Goal: Task Accomplishment & Management: Complete application form

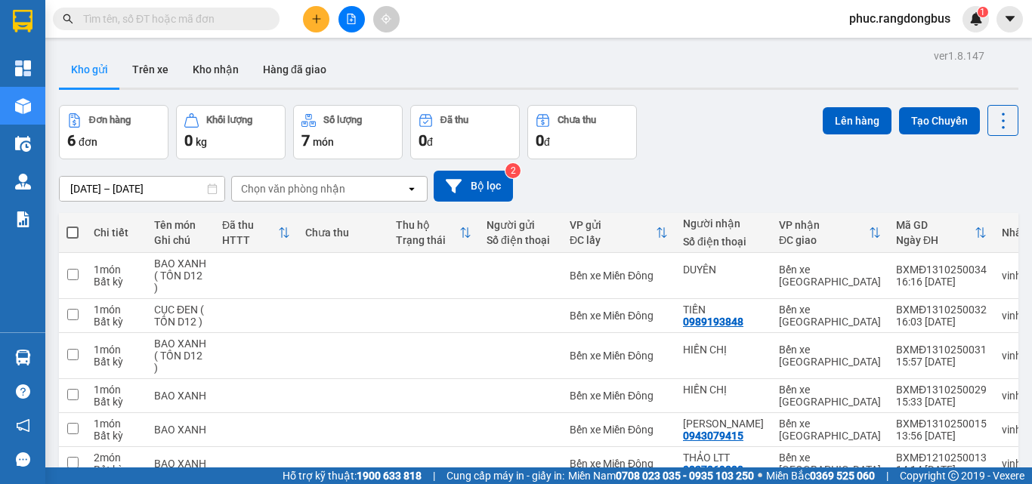
click at [315, 17] on icon "plus" at bounding box center [316, 19] width 11 height 11
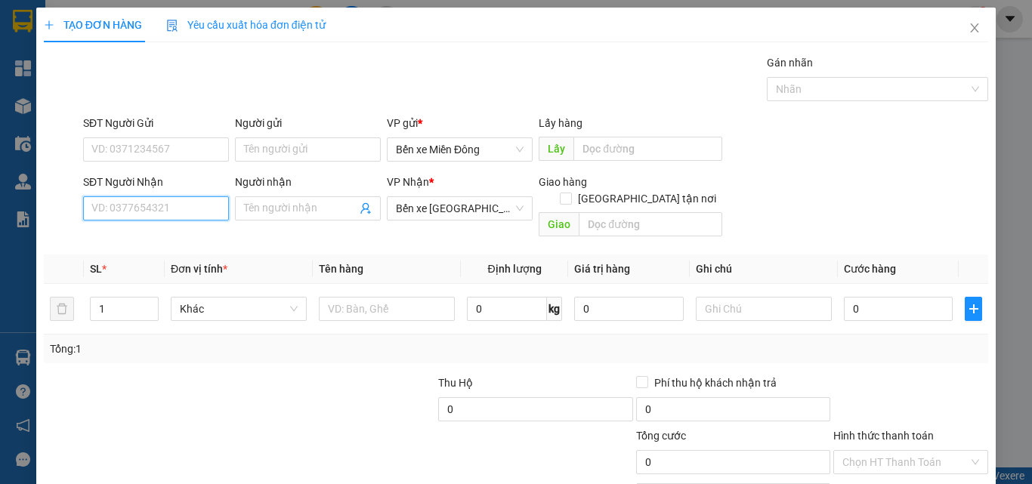
click at [184, 217] on input "SĐT Người Nhận" at bounding box center [156, 208] width 146 height 24
type input "0972915259"
click at [267, 196] on div "Người nhận" at bounding box center [308, 185] width 146 height 23
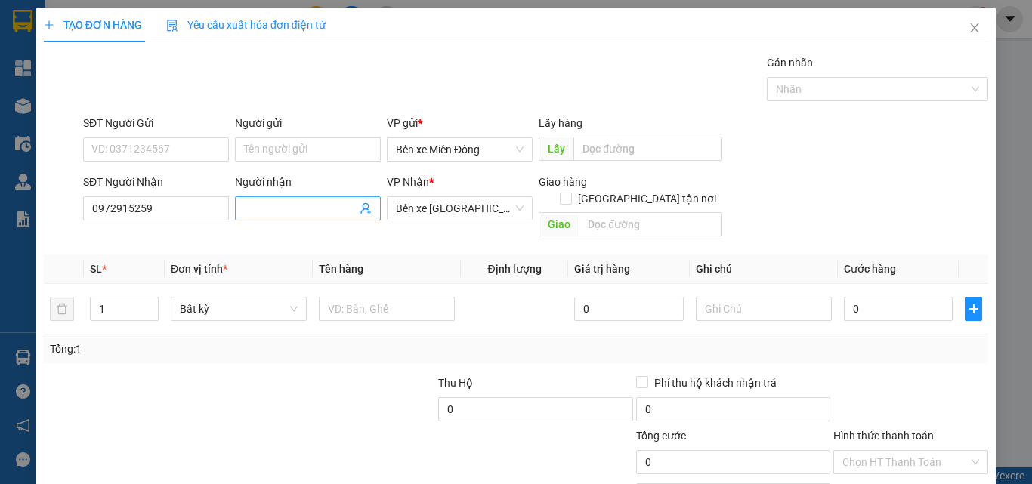
click at [269, 202] on input "Người nhận" at bounding box center [300, 208] width 113 height 17
type input "c"
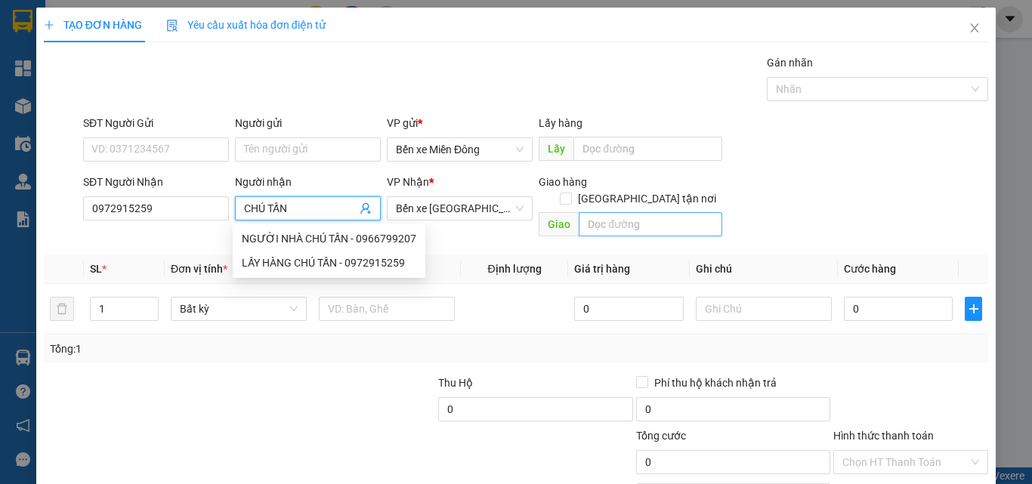
type input "CHÚ TẤN"
click at [654, 215] on input "text" at bounding box center [649, 224] width 143 height 24
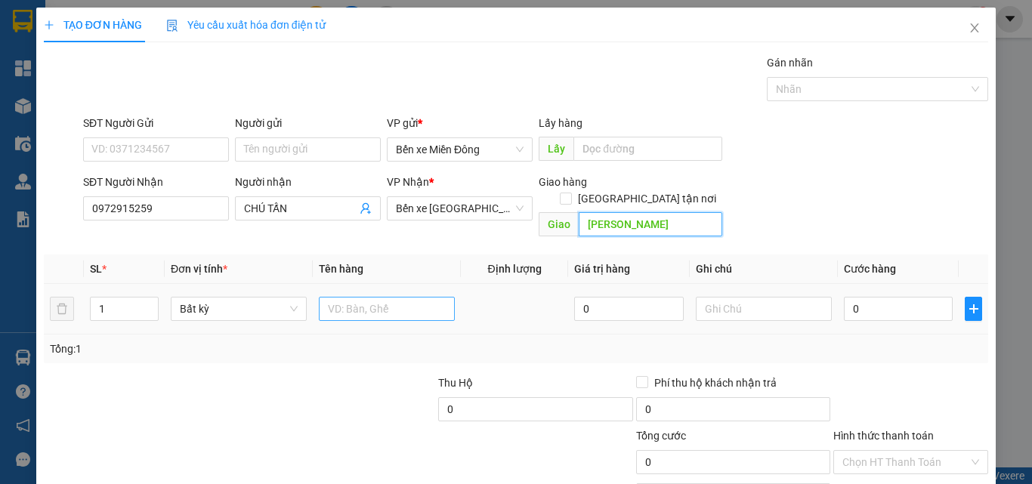
type input "[PERSON_NAME]"
click at [359, 298] on input "text" at bounding box center [387, 309] width 136 height 24
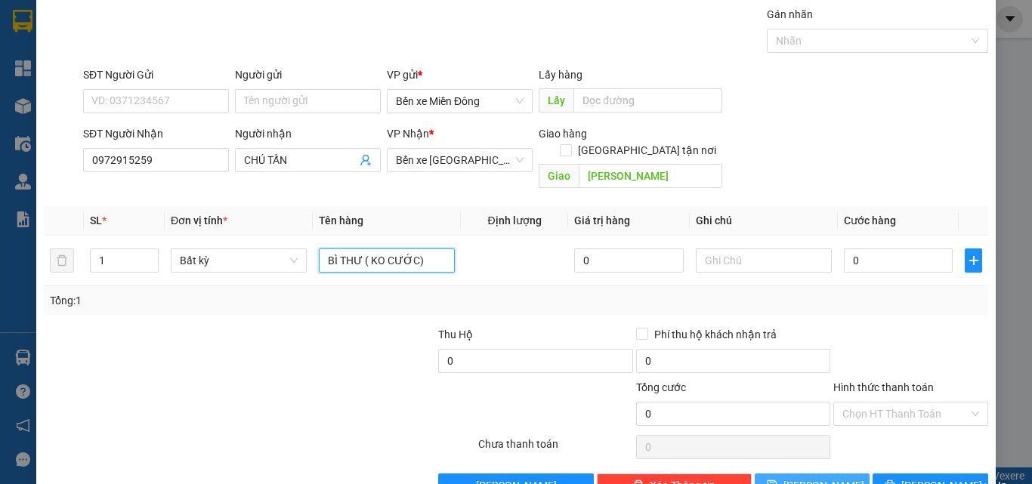
scroll to position [75, 0]
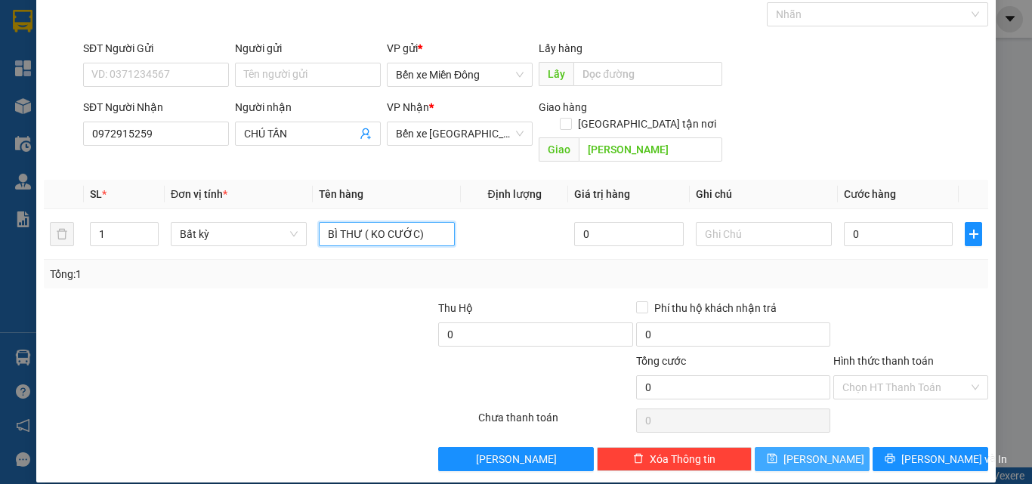
type input "BÌ THƯ ( KO CƯỚC)"
click at [822, 447] on button "[PERSON_NAME]" at bounding box center [812, 459] width 116 height 24
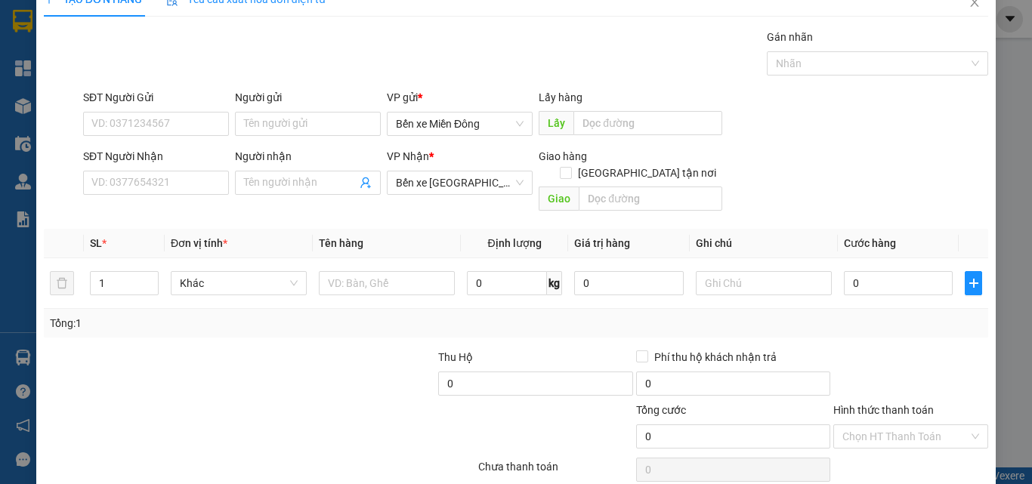
scroll to position [0, 0]
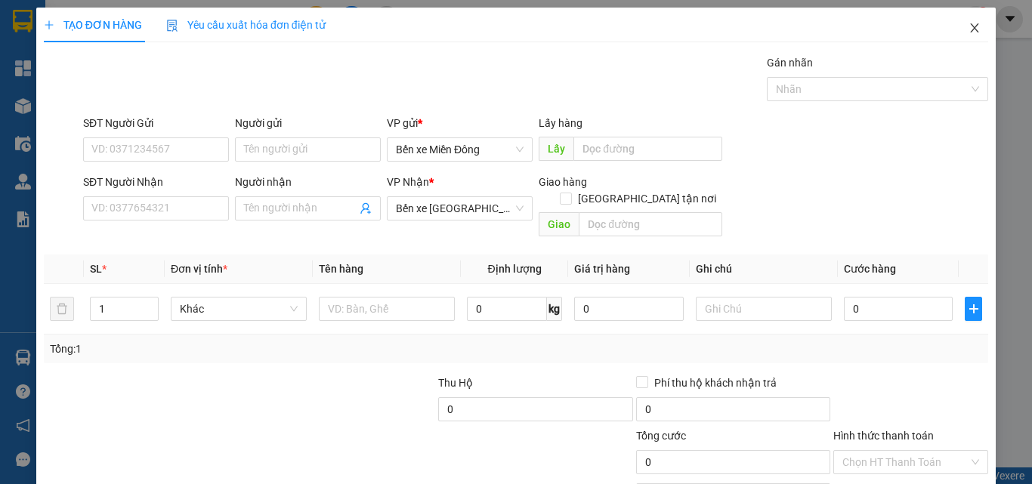
click at [968, 27] on icon "close" at bounding box center [974, 28] width 12 height 12
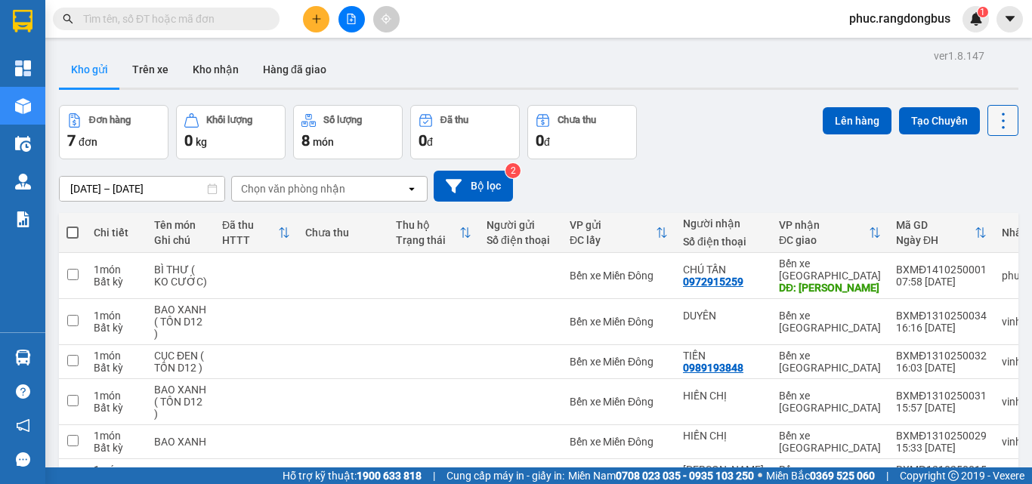
click at [1006, 116] on button at bounding box center [1002, 120] width 31 height 31
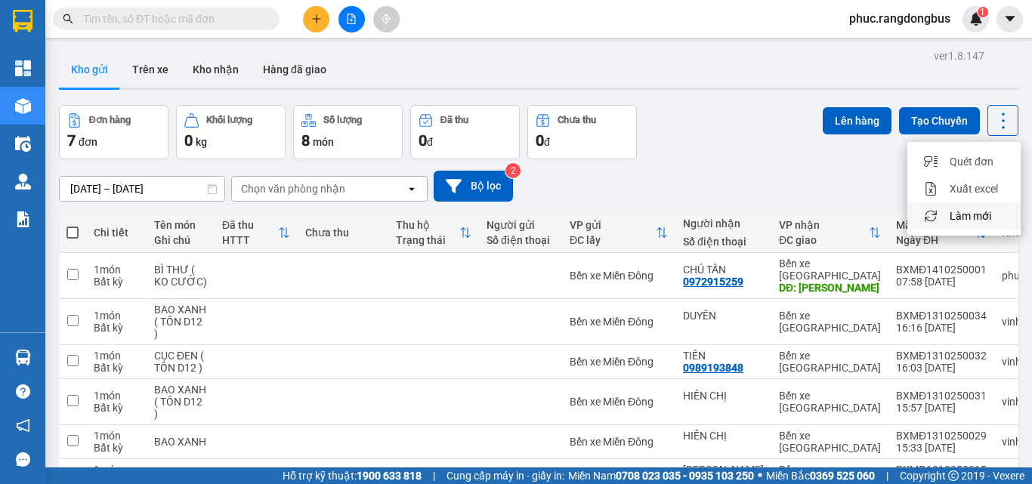
click at [990, 224] on li "Làm mới" at bounding box center [963, 215] width 113 height 27
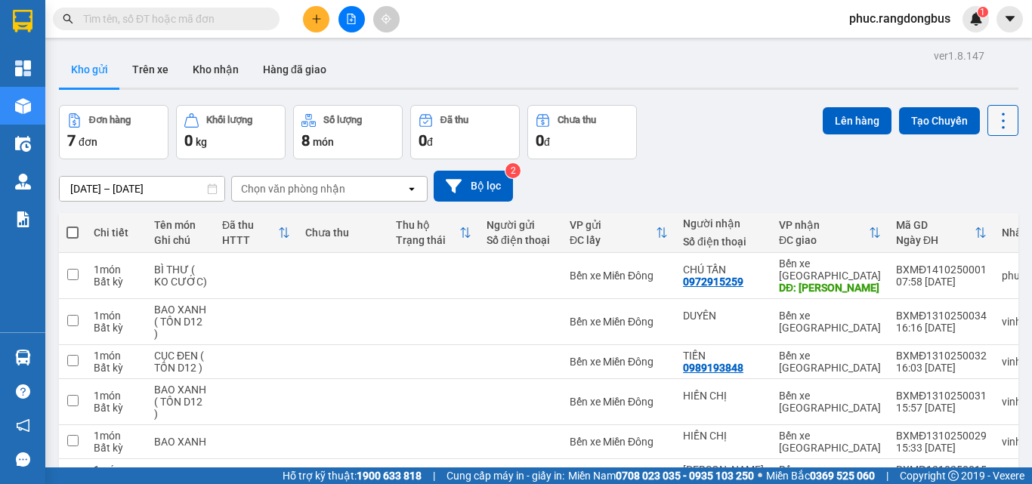
click at [998, 122] on icon at bounding box center [1002, 120] width 21 height 21
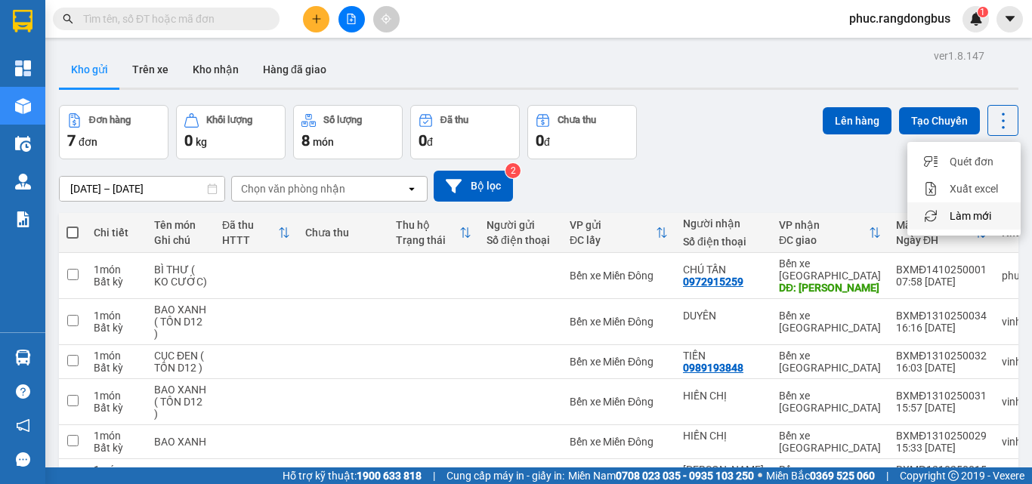
click at [970, 217] on span "Làm mới" at bounding box center [970, 215] width 42 height 15
